Goal: Browse casually

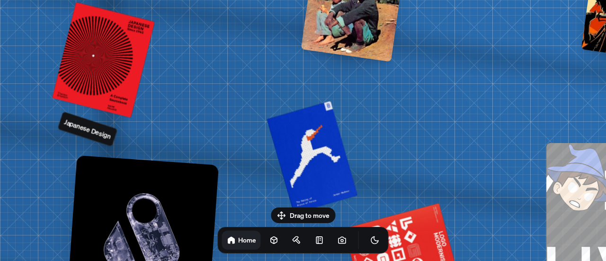
click at [114, 53] on div at bounding box center [103, 59] width 99 height 111
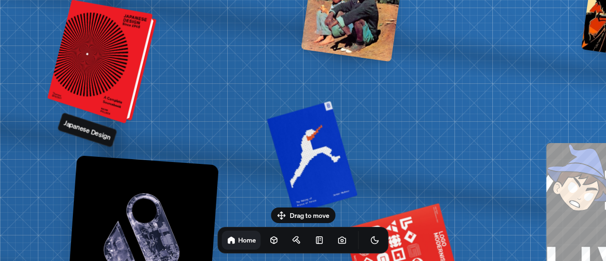
click at [127, 44] on div at bounding box center [104, 61] width 102 height 119
click at [76, 46] on div at bounding box center [104, 61] width 102 height 119
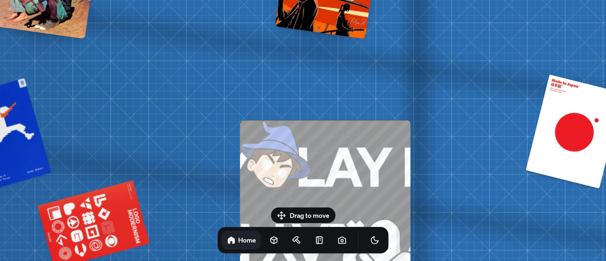
drag, startPoint x: 293, startPoint y: 169, endPoint x: 0, endPoint y: 48, distance: 316.7
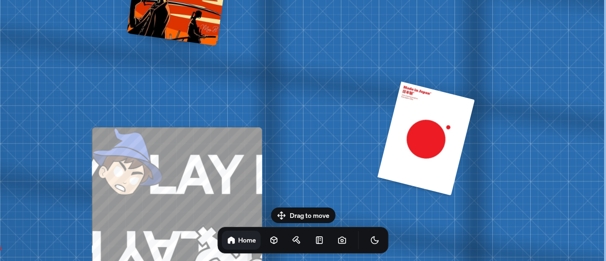
drag, startPoint x: 418, startPoint y: 80, endPoint x: 438, endPoint y: -57, distance: 138.8
click at [438, 0] on html "[PERSON_NAME] [PERSON_NAME] Design Engineer Welcome to my space on the internet…" at bounding box center [303, 0] width 606 height 0
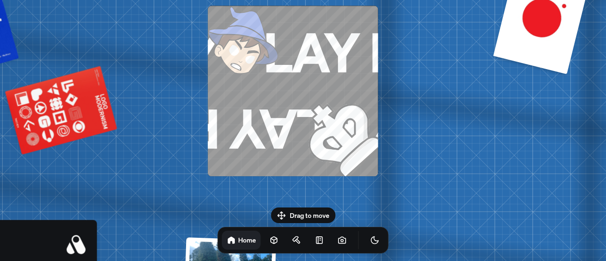
drag, startPoint x: 433, startPoint y: 102, endPoint x: 326, endPoint y: -57, distance: 191.9
click at [326, 0] on html "[PERSON_NAME] [PERSON_NAME] Design Engineer Welcome to my space on the internet…" at bounding box center [303, 0] width 606 height 0
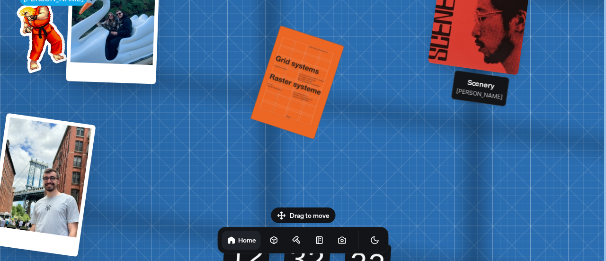
drag, startPoint x: 390, startPoint y: 132, endPoint x: 382, endPoint y: -20, distance: 152.7
click at [382, 0] on html "[PERSON_NAME] [PERSON_NAME] Design Engineer Welcome to my space on the internet…" at bounding box center [303, 0] width 606 height 0
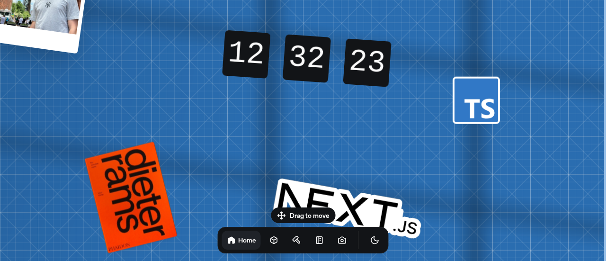
drag, startPoint x: 351, startPoint y: 117, endPoint x: 350, endPoint y: -57, distance: 174.8
click at [350, 0] on html "[PERSON_NAME] [PERSON_NAME] Design Engineer Welcome to my space on the internet…" at bounding box center [303, 0] width 606 height 0
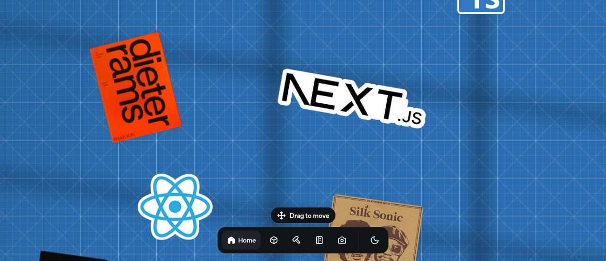
drag, startPoint x: 369, startPoint y: 21, endPoint x: 375, endPoint y: -26, distance: 47.8
click at [375, 0] on html "[PERSON_NAME] [PERSON_NAME] Design Engineer Welcome to my space on the internet…" at bounding box center [303, 0] width 606 height 0
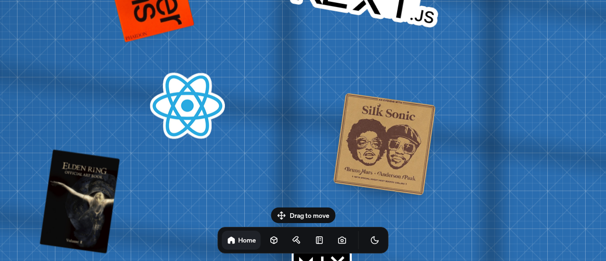
drag, startPoint x: 338, startPoint y: 96, endPoint x: 356, endPoint y: -29, distance: 125.9
click at [356, 0] on html "[PERSON_NAME] [PERSON_NAME] Design Engineer Welcome to my space on the internet…" at bounding box center [303, 0] width 606 height 0
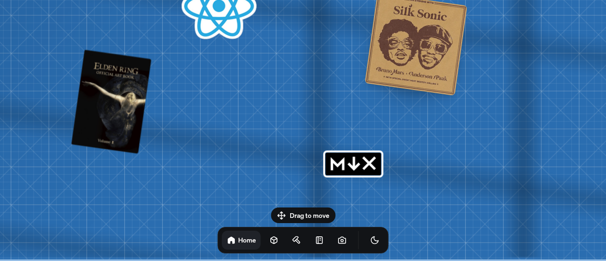
drag, startPoint x: 294, startPoint y: 102, endPoint x: 330, endPoint y: -34, distance: 140.3
click at [330, 0] on html "[PERSON_NAME] [PERSON_NAME] Design Engineer Welcome to my space on the internet…" at bounding box center [303, 0] width 606 height 0
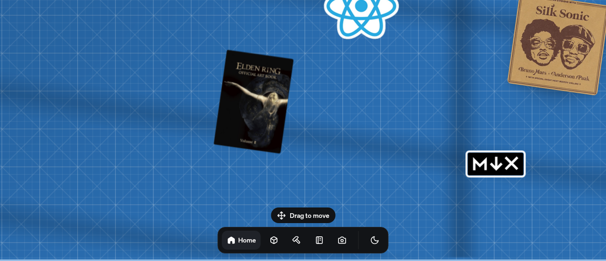
drag, startPoint x: 271, startPoint y: 64, endPoint x: 353, endPoint y: 42, distance: 84.5
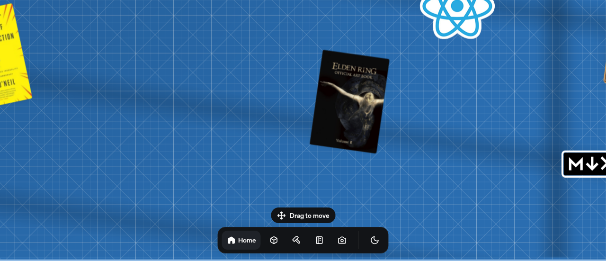
drag, startPoint x: 392, startPoint y: 31, endPoint x: 424, endPoint y: 23, distance: 32.7
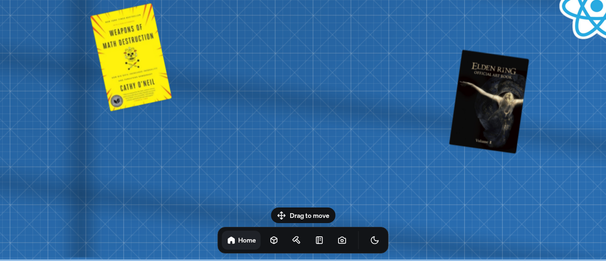
drag, startPoint x: 207, startPoint y: 46, endPoint x: 457, endPoint y: 10, distance: 252.1
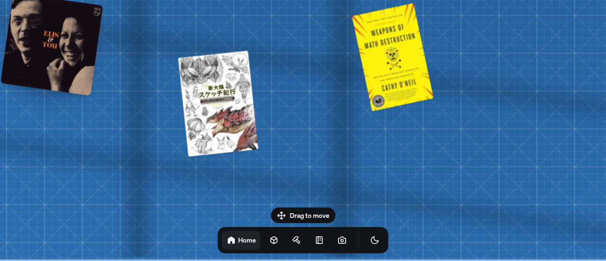
drag, startPoint x: 158, startPoint y: 50, endPoint x: 400, endPoint y: 18, distance: 244.6
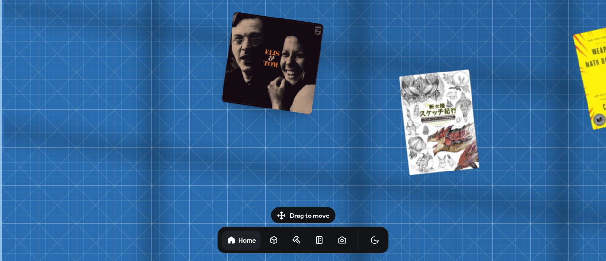
drag, startPoint x: 155, startPoint y: 36, endPoint x: 359, endPoint y: 62, distance: 205.3
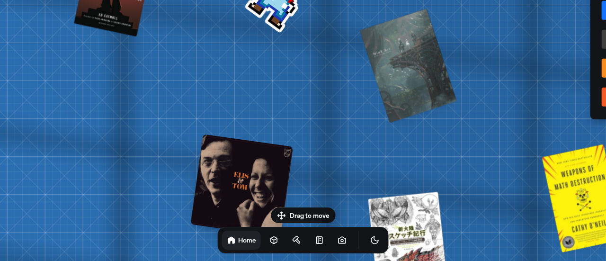
drag, startPoint x: 359, startPoint y: 48, endPoint x: 357, endPoint y: 85, distance: 37.0
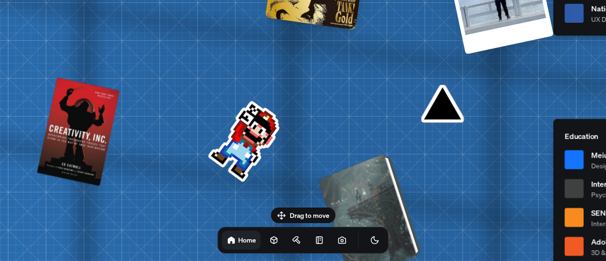
drag, startPoint x: 362, startPoint y: 47, endPoint x: 330, endPoint y: 187, distance: 144.0
click at [330, 187] on div at bounding box center [372, 212] width 96 height 117
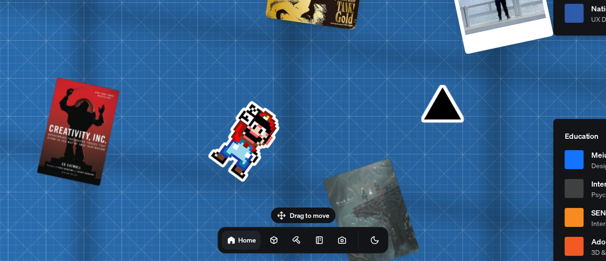
drag, startPoint x: 343, startPoint y: 77, endPoint x: 322, endPoint y: 103, distance: 33.0
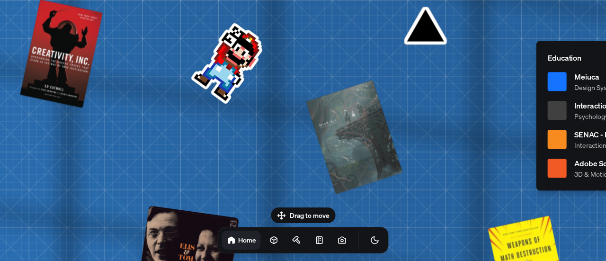
drag, startPoint x: 250, startPoint y: 162, endPoint x: 251, endPoint y: 54, distance: 108.0
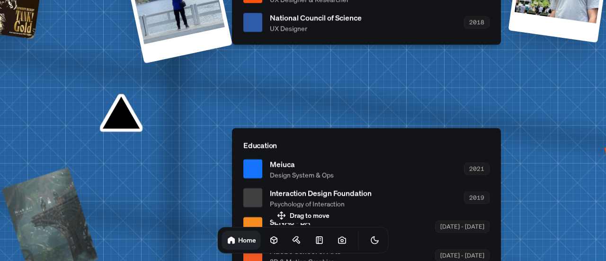
drag, startPoint x: 460, startPoint y: 80, endPoint x: 154, endPoint y: 176, distance: 320.1
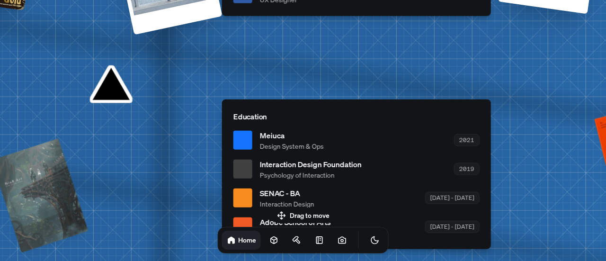
drag, startPoint x: 353, startPoint y: 108, endPoint x: 343, endPoint y: 79, distance: 30.3
click at [343, 99] on div "Education Meiuca Design System & Ops 2021 Interaction Design Foundation Psychol…" at bounding box center [356, 174] width 269 height 150
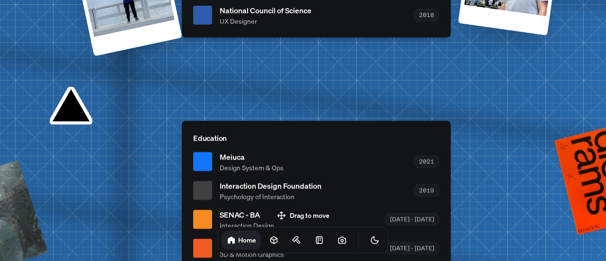
drag, startPoint x: 403, startPoint y: 85, endPoint x: 381, endPoint y: 189, distance: 106.5
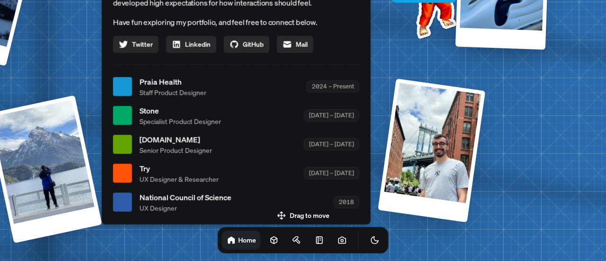
drag, startPoint x: 381, startPoint y: 87, endPoint x: 310, endPoint y: 200, distance: 133.9
click at [310, 200] on div "National Council of Science UX Designer 2018" at bounding box center [250, 201] width 220 height 21
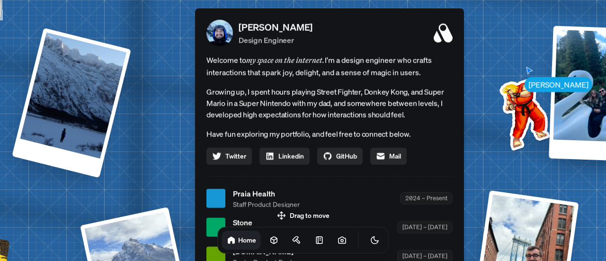
drag, startPoint x: 304, startPoint y: 168, endPoint x: 441, endPoint y: 210, distance: 143.5
click at [441, 213] on ul "Praia Health Staff Product Designer 2024 – Present Stone Specialist Product Des…" at bounding box center [330, 256] width 246 height 137
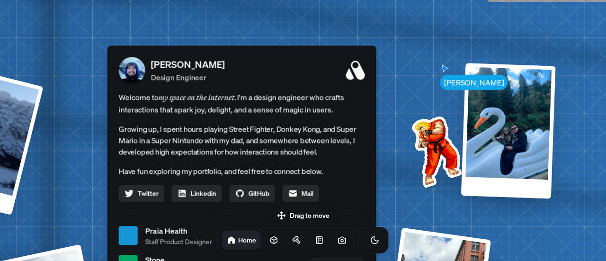
drag, startPoint x: 503, startPoint y: 47, endPoint x: 404, endPoint y: 89, distance: 107.2
click at [404, 89] on div "[PERSON_NAME] [PERSON_NAME] Design Engineer Welcome to my space on the internet…" at bounding box center [243, 235] width 1417 height 1241
